Goal: Transaction & Acquisition: Purchase product/service

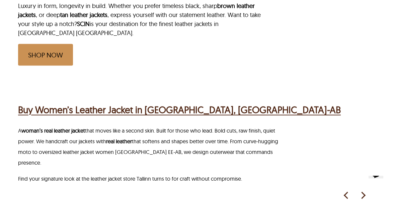
scroll to position [328, 2]
click at [193, 103] on h2 "Buy Women’s Leather Jacket in [GEOGRAPHIC_DATA], [GEOGRAPHIC_DATA]-AB" at bounding box center [179, 110] width 322 height 14
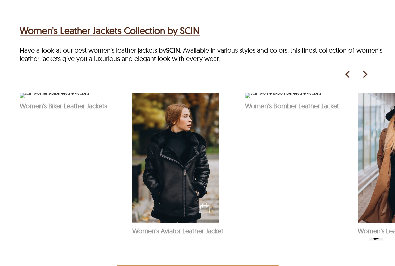
scroll to position [297, 0]
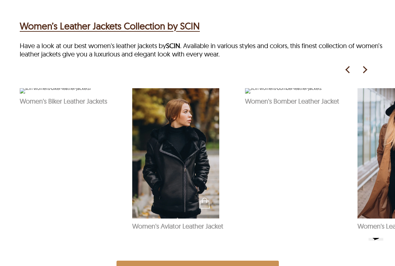
click at [366, 75] on img at bounding box center [364, 70] width 10 height 10
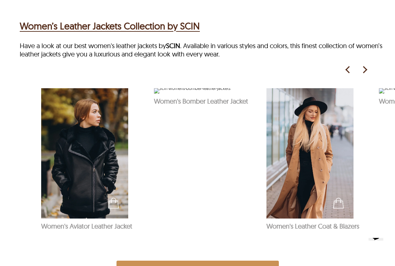
scroll to position [0, 112]
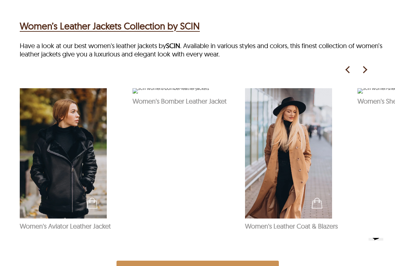
click at [364, 75] on img at bounding box center [364, 70] width 10 height 10
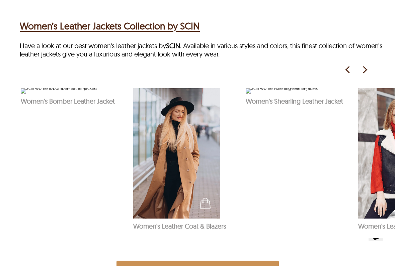
scroll to position [0, 225]
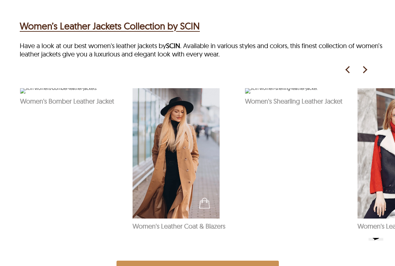
click at [367, 75] on img at bounding box center [364, 70] width 10 height 10
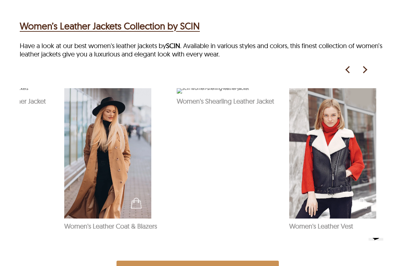
scroll to position [0, 293]
click at [367, 75] on img at bounding box center [364, 70] width 10 height 10
click at [362, 75] on img at bounding box center [364, 70] width 10 height 10
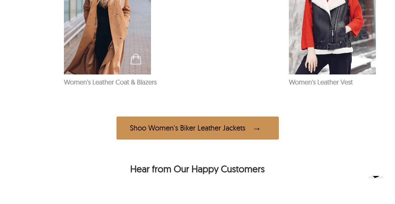
click at [332, 93] on div "See Products Women's Leather Vest" at bounding box center [342, 18] width 106 height 149
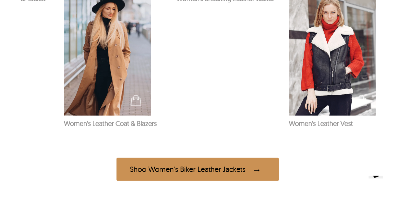
scroll to position [397, 0]
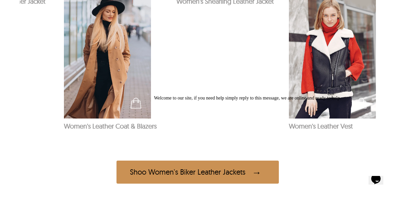
click at [351, 82] on img at bounding box center [332, 53] width 87 height 130
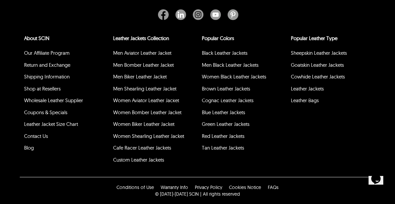
scroll to position [284, 0]
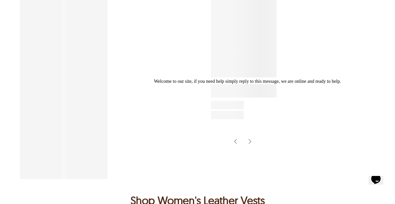
click at [154, 79] on icon "Chat attention grabber" at bounding box center [154, 79] width 0 height 0
select select "********"
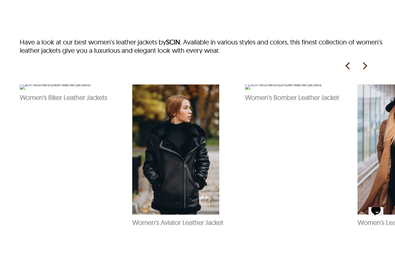
scroll to position [327, 0]
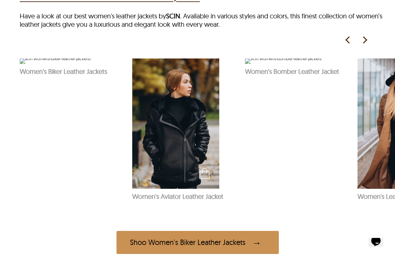
click at [363, 45] on img at bounding box center [364, 40] width 10 height 10
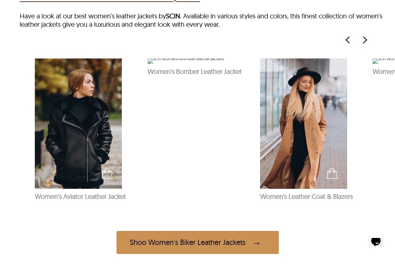
scroll to position [0, 112]
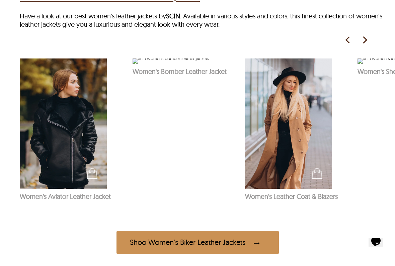
click at [298, 162] on img at bounding box center [288, 124] width 87 height 130
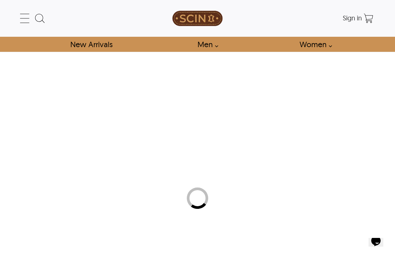
select select "********"
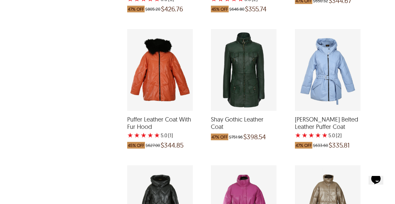
scroll to position [645, 0]
